Goal: Task Accomplishment & Management: Manage account settings

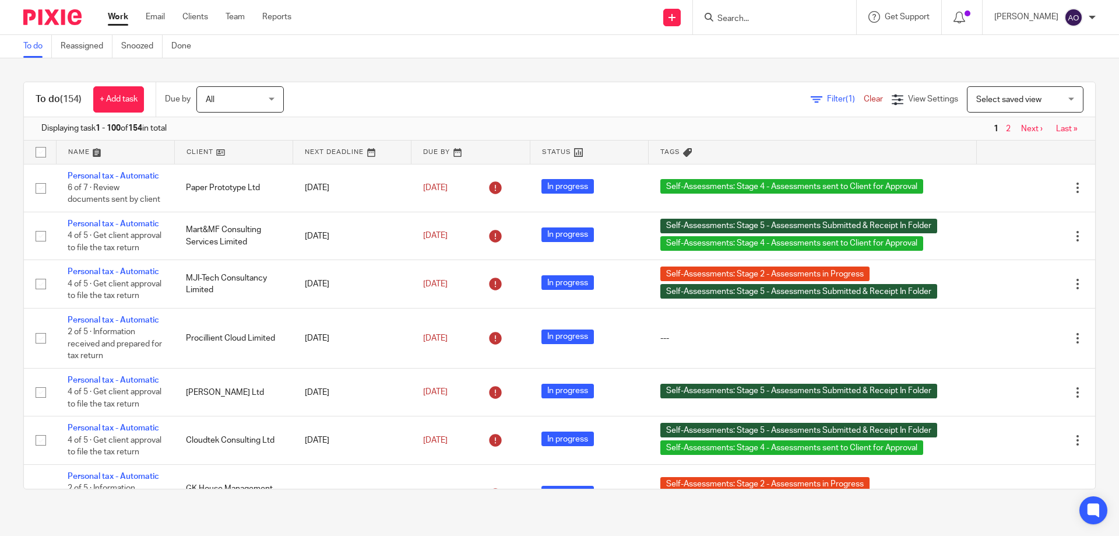
click at [213, 150] on link at bounding box center [234, 151] width 118 height 23
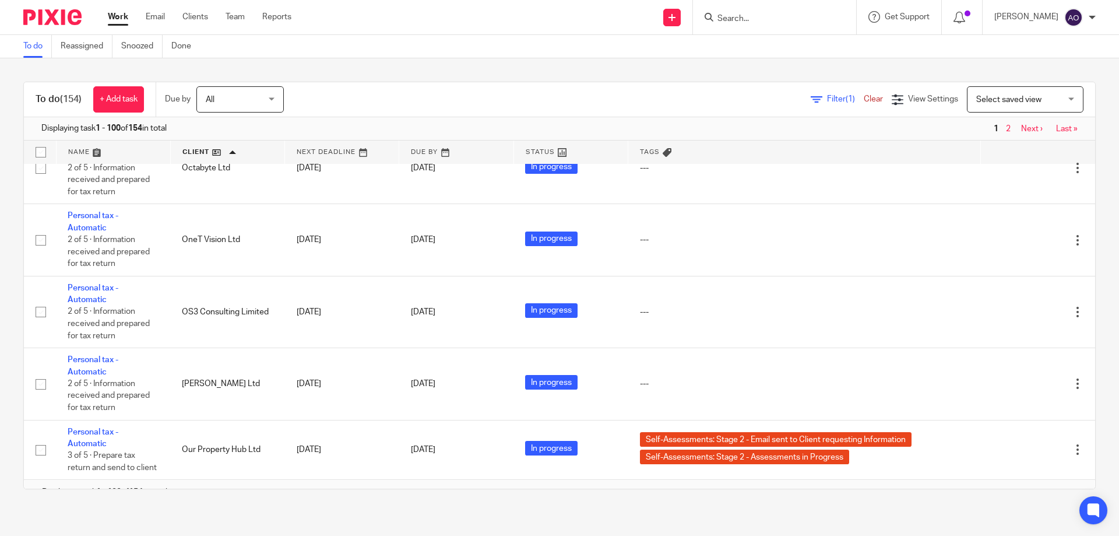
scroll to position [6545, 0]
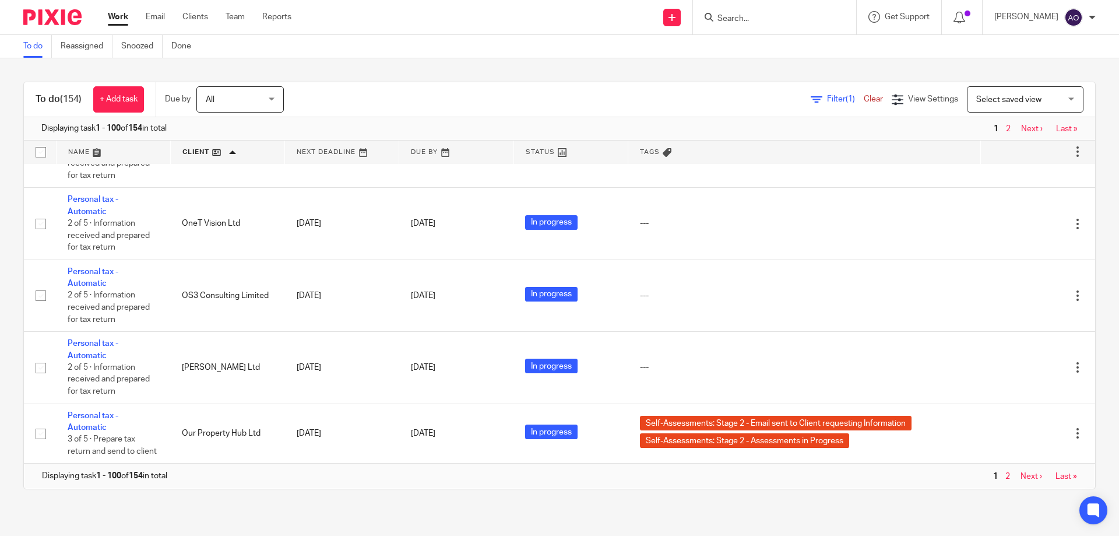
click at [1021, 127] on link "Next ›" at bounding box center [1032, 129] width 22 height 8
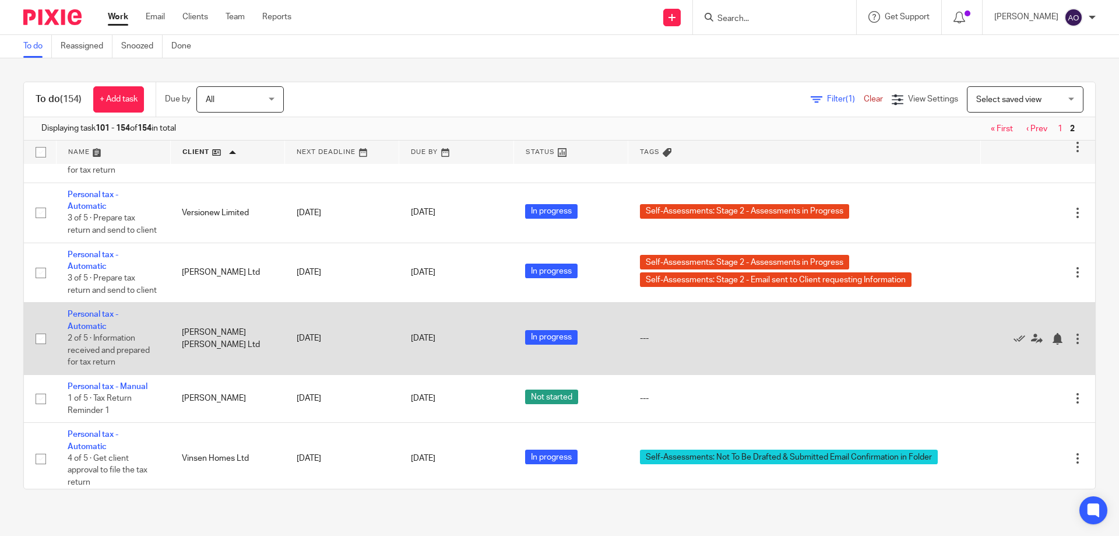
scroll to position [3165, 0]
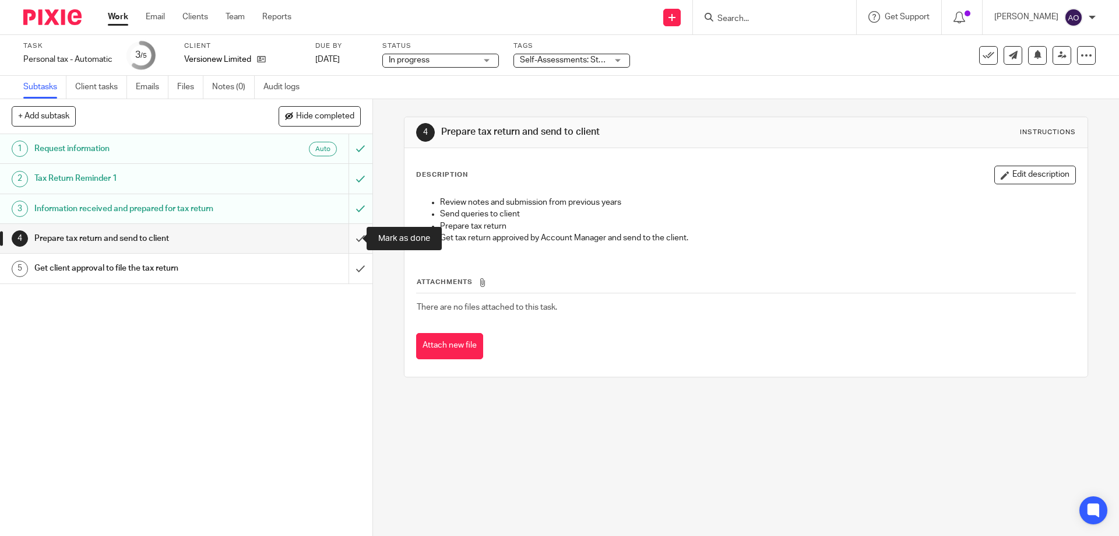
click at [348, 235] on input "submit" at bounding box center [186, 238] width 372 height 29
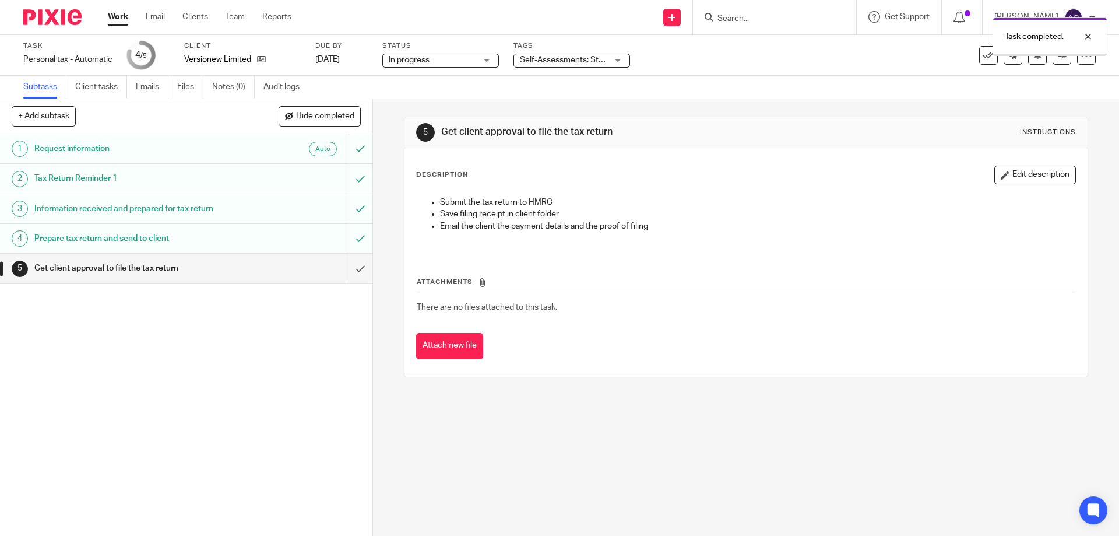
click at [619, 59] on div "Self-Assessments: Stage 2 - Assessments in Progress" at bounding box center [572, 61] width 117 height 14
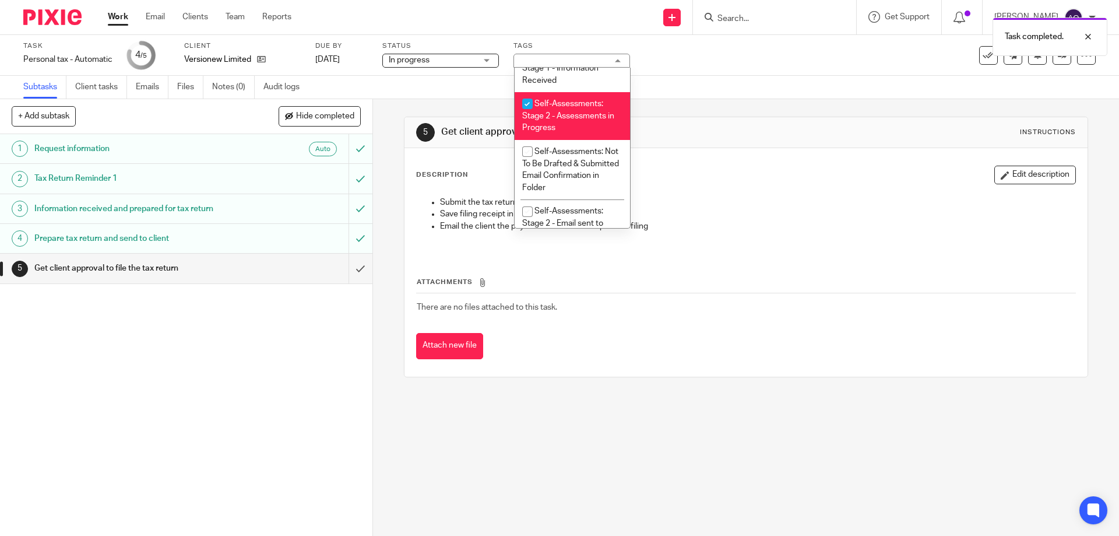
scroll to position [231, 0]
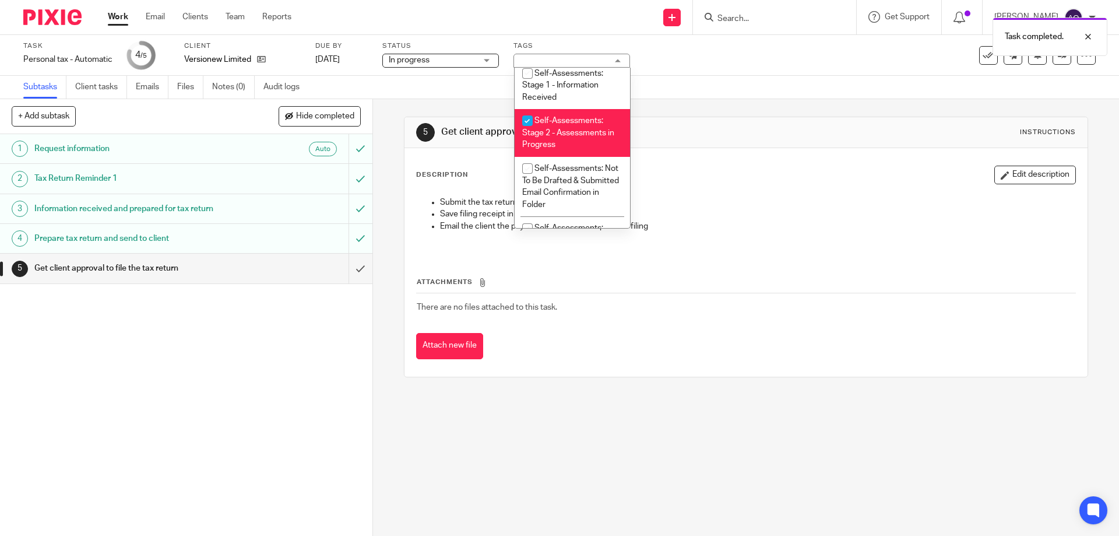
click at [525, 117] on input "checkbox" at bounding box center [527, 121] width 22 height 22
checkbox input "false"
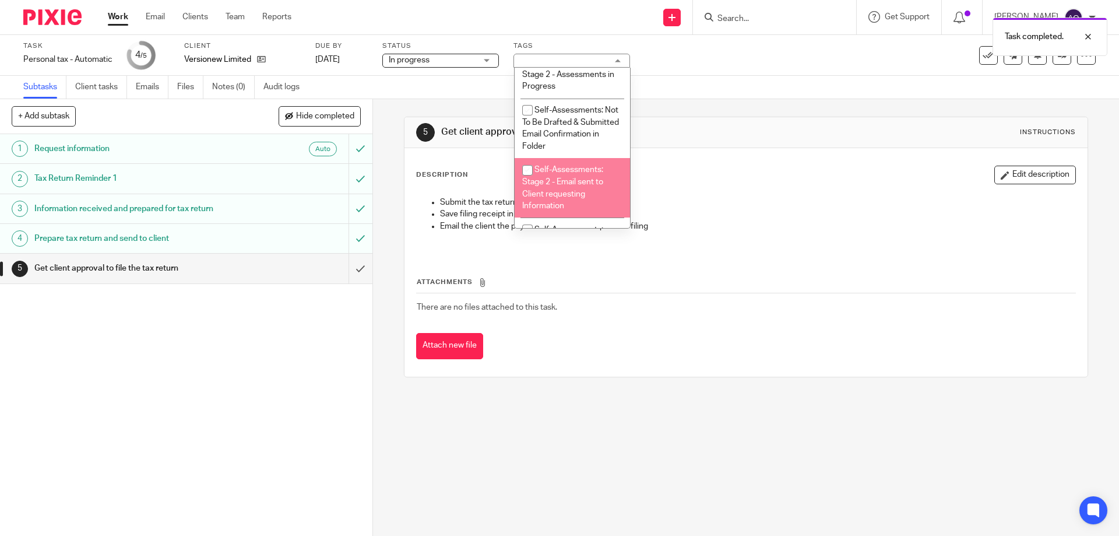
scroll to position [347, 0]
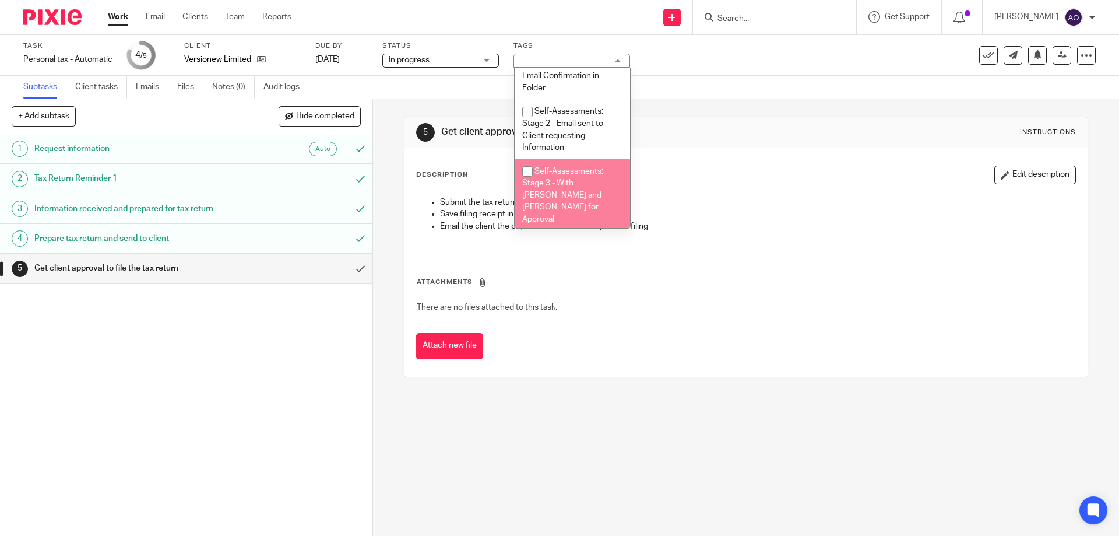
click at [530, 169] on input "checkbox" at bounding box center [527, 171] width 22 height 22
checkbox input "true"
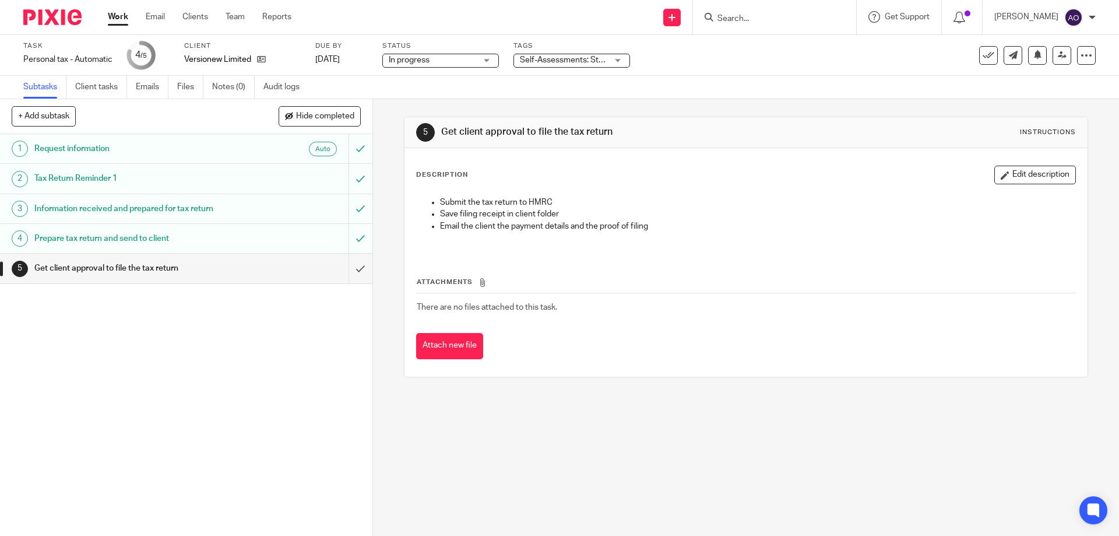
click at [336, 343] on div "1 Request information Auto 2 Tax Return Reminder 1 3 Information received and p…" at bounding box center [186, 335] width 372 height 402
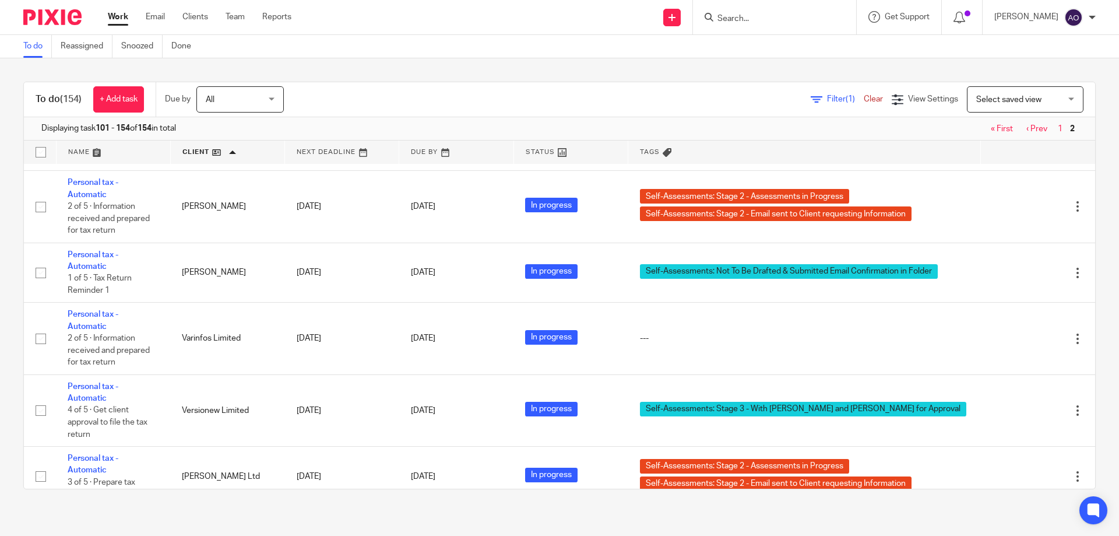
scroll to position [3206, 0]
